Goal: Task Accomplishment & Management: Manage account settings

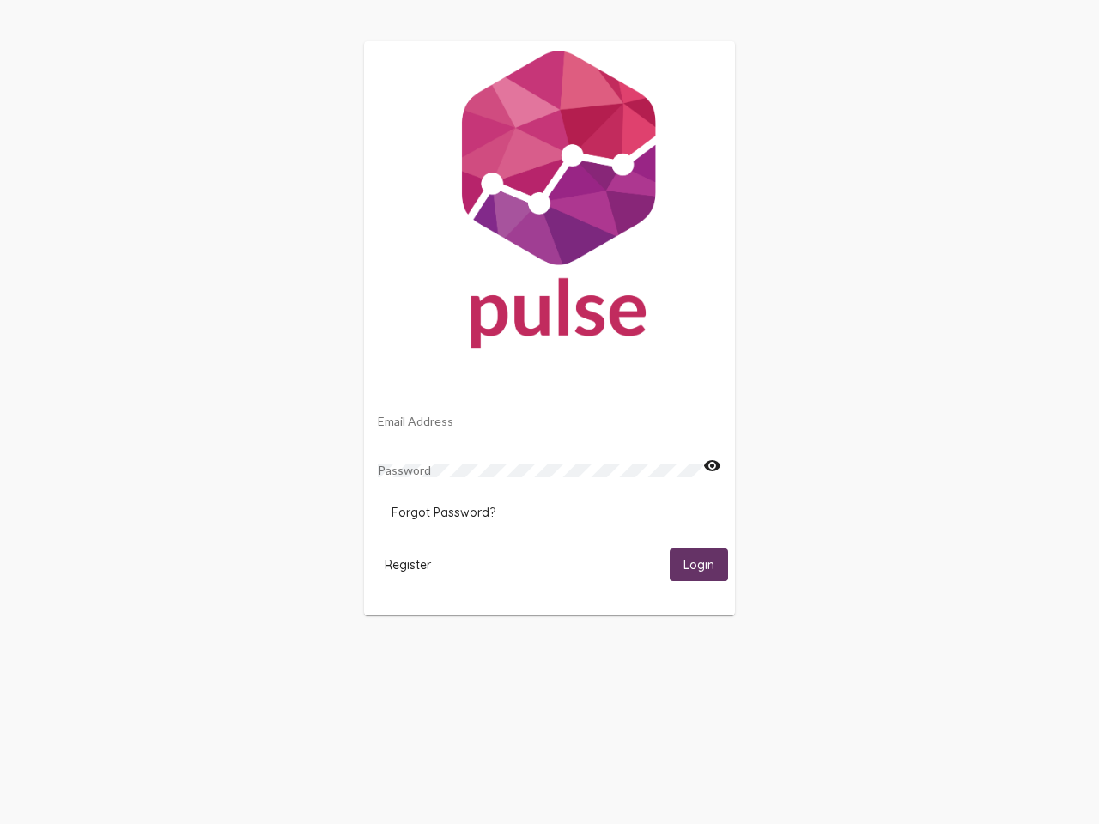
click at [550, 416] on input "Email Address" at bounding box center [549, 422] width 343 height 14
click at [712, 466] on mat-icon "visibility" at bounding box center [712, 466] width 18 height 21
click at [443, 513] on span "Forgot Password?" at bounding box center [444, 512] width 104 height 15
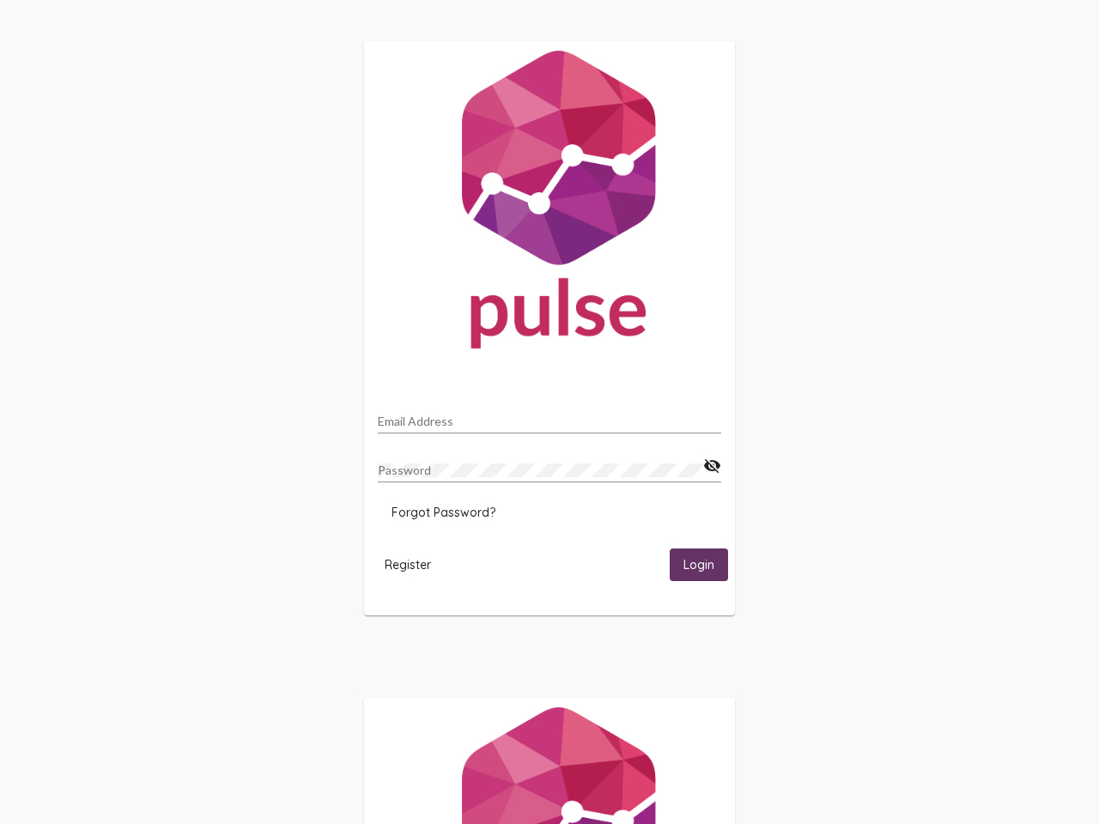
click at [408, 564] on span "Register" at bounding box center [408, 564] width 46 height 15
click at [699, 564] on span "Login" at bounding box center [699, 565] width 31 height 15
